Goal: Book appointment/travel/reservation

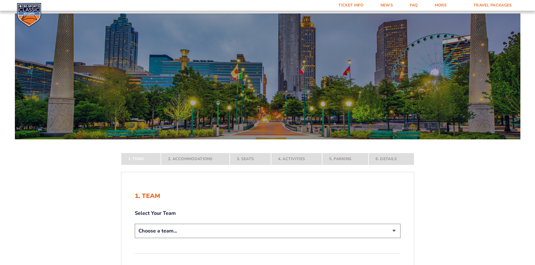
scroll to position [140, 0]
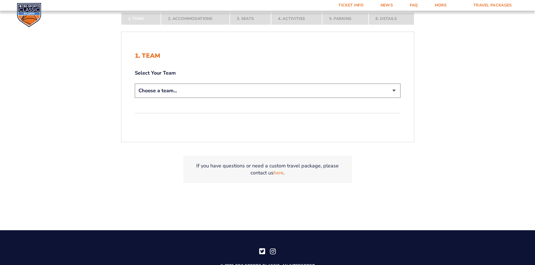
click at [219, 93] on select "Choose a team... [US_STATE] Wildcats [US_STATE] State Buckeyes [US_STATE] Tar H…" at bounding box center [268, 91] width 266 height 14
click at [196, 97] on select "Choose a team... [US_STATE] Wildcats [US_STATE] State Buckeyes [US_STATE] Tar H…" at bounding box center [268, 91] width 266 height 14
select select "12756"
click at [135, 84] on select "Choose a team... [US_STATE] Wildcats [US_STATE] State Buckeyes [US_STATE] Tar H…" at bounding box center [268, 91] width 266 height 14
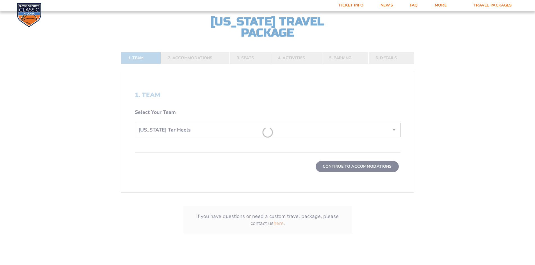
scroll to position [180, 0]
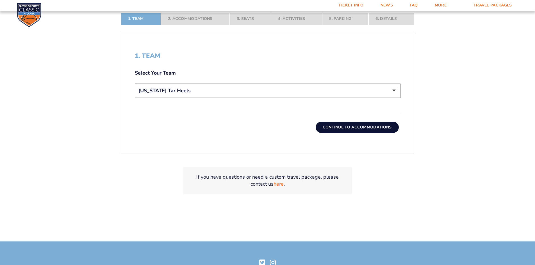
click at [358, 133] on button "Continue To Accommodations" at bounding box center [357, 127] width 83 height 11
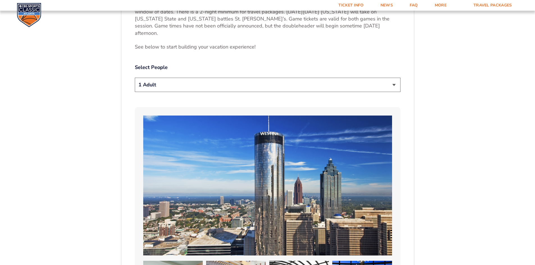
scroll to position [322, 0]
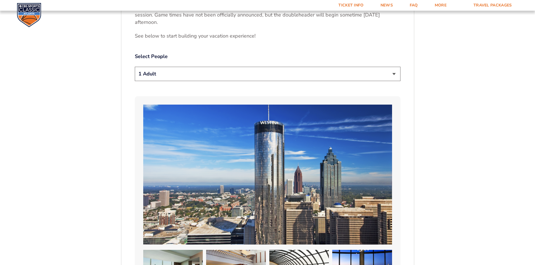
click at [294, 75] on div "1 Adult 2 Adults 3 Adults 4 Adults 2 Adults + 1 Child 2 Adults + 2 Children 2 A…" at bounding box center [268, 75] width 266 height 16
click at [295, 73] on select "1 Adult 2 Adults 3 Adults 4 Adults 2 Adults + 1 Child 2 Adults + 2 Children 2 A…" at bounding box center [268, 74] width 266 height 14
select select "2 Adults + 2 Children"
click at [135, 67] on select "1 Adult 2 Adults 3 Adults 4 Adults 2 Adults + 1 Child 2 Adults + 2 Children 2 A…" at bounding box center [268, 74] width 266 height 14
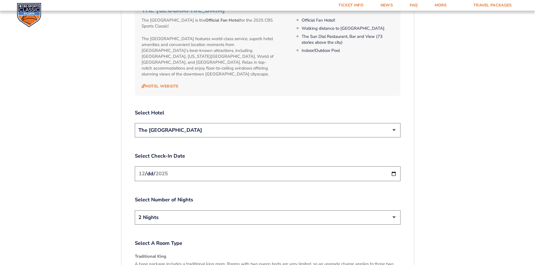
scroll to position [631, 0]
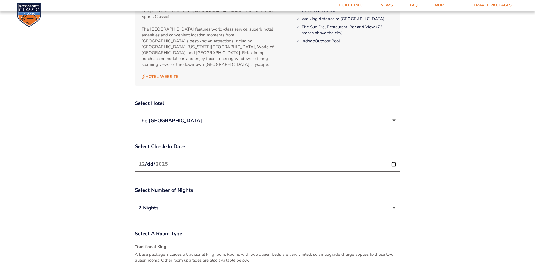
click at [393, 114] on select "The [GEOGRAPHIC_DATA]" at bounding box center [268, 121] width 266 height 14
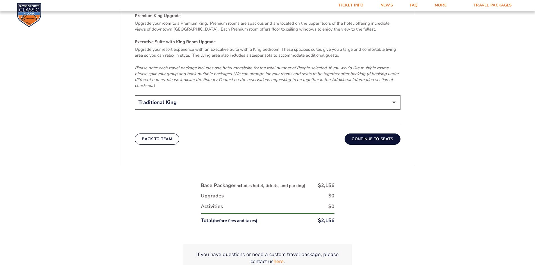
scroll to position [912, 0]
